Goal: Check status

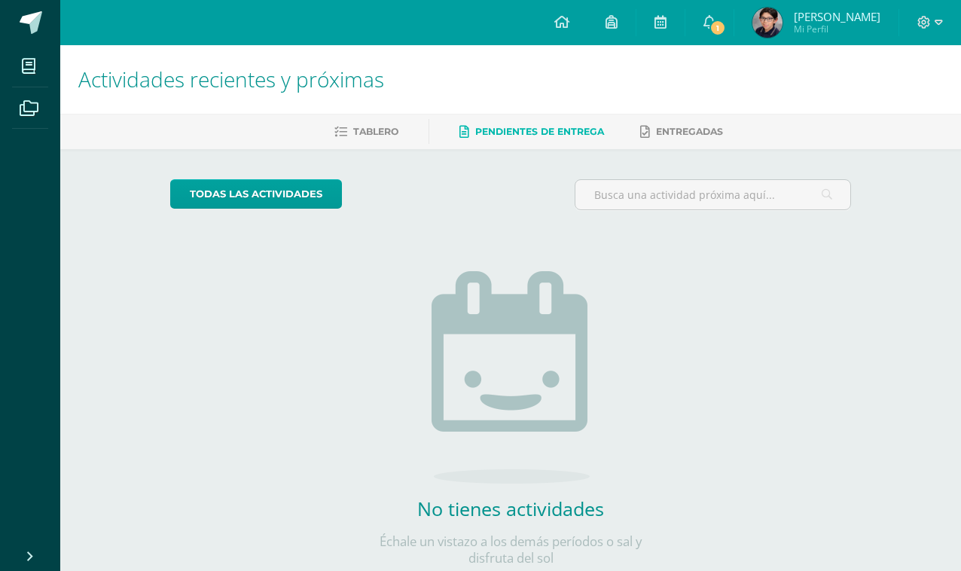
click at [775, 22] on img at bounding box center [768, 23] width 30 height 30
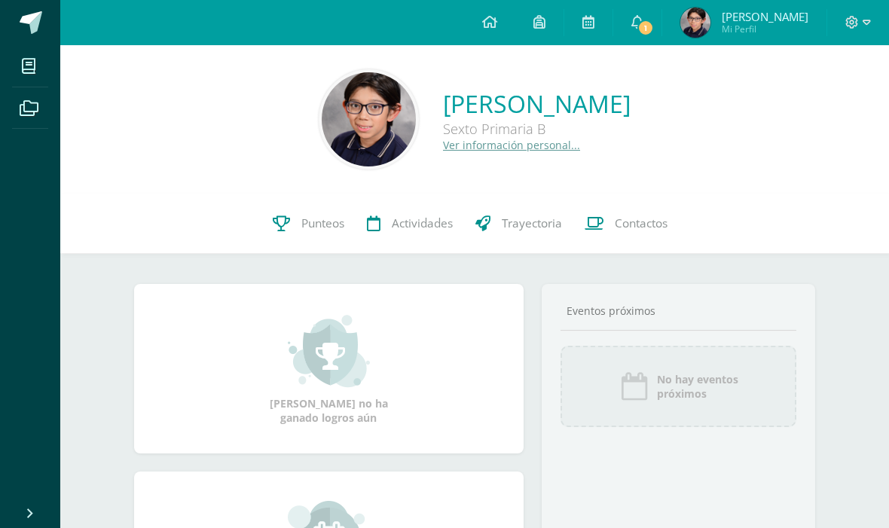
click at [261, 240] on link "Punteos" at bounding box center [308, 224] width 94 height 60
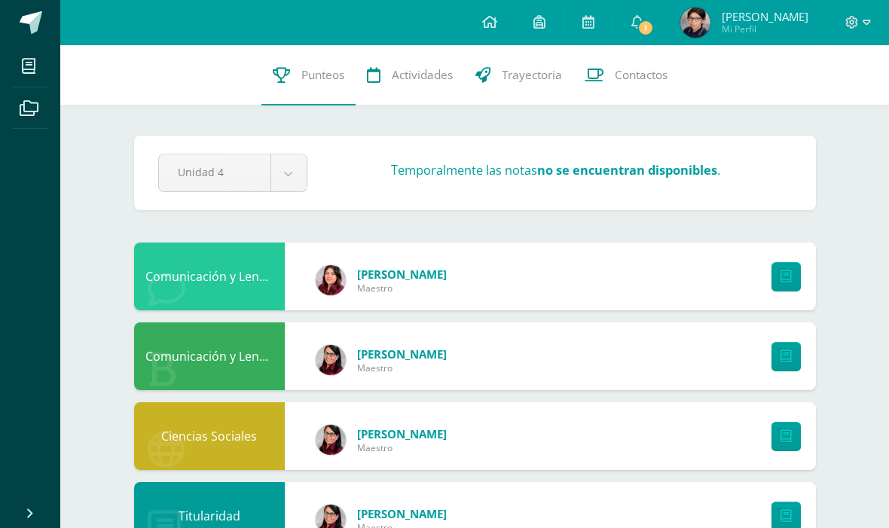
click at [497, 69] on link "Trayectoria" at bounding box center [518, 75] width 109 height 60
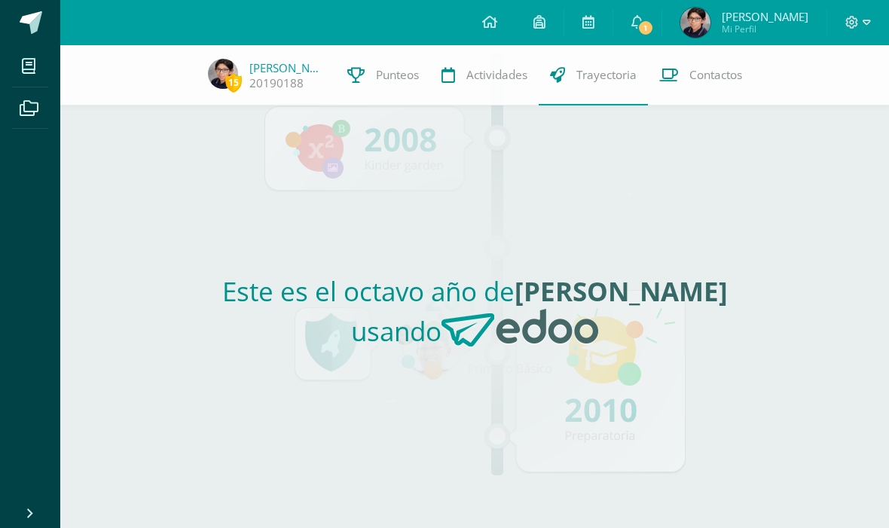
scroll to position [47, 0]
